Goal: Task Accomplishment & Management: Manage account settings

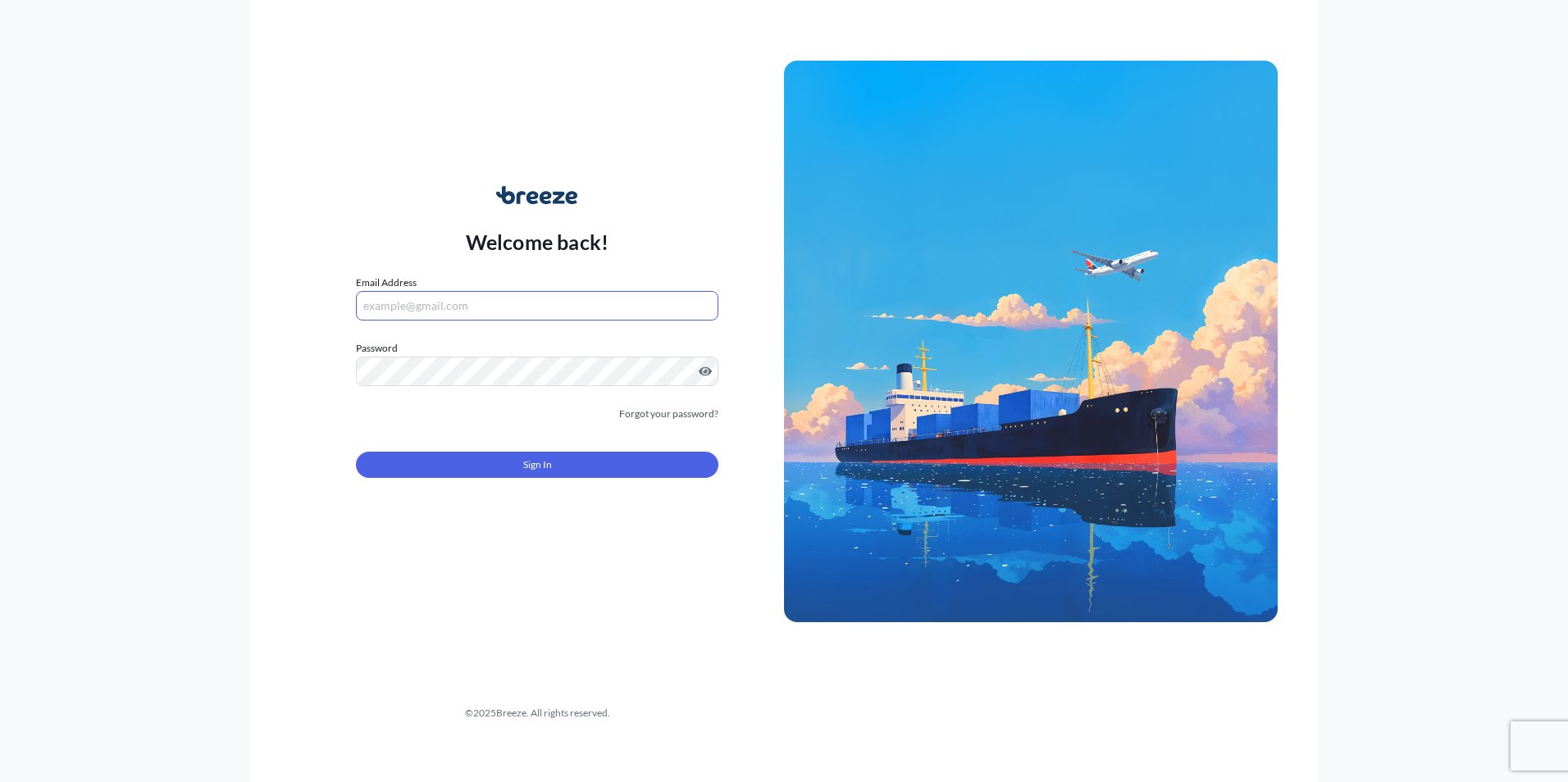
click at [414, 301] on input "Email Address" at bounding box center [536, 306] width 363 height 30
click at [272, 391] on div "Welcome back! Email Address Password Must include: Upper & lower case letters S…" at bounding box center [783, 391] width 1066 height 782
click at [581, 494] on form "Email Address Please enter a valid email address Password Must include: Upper &…" at bounding box center [536, 386] width 363 height 223
